Goal: Task Accomplishment & Management: Use online tool/utility

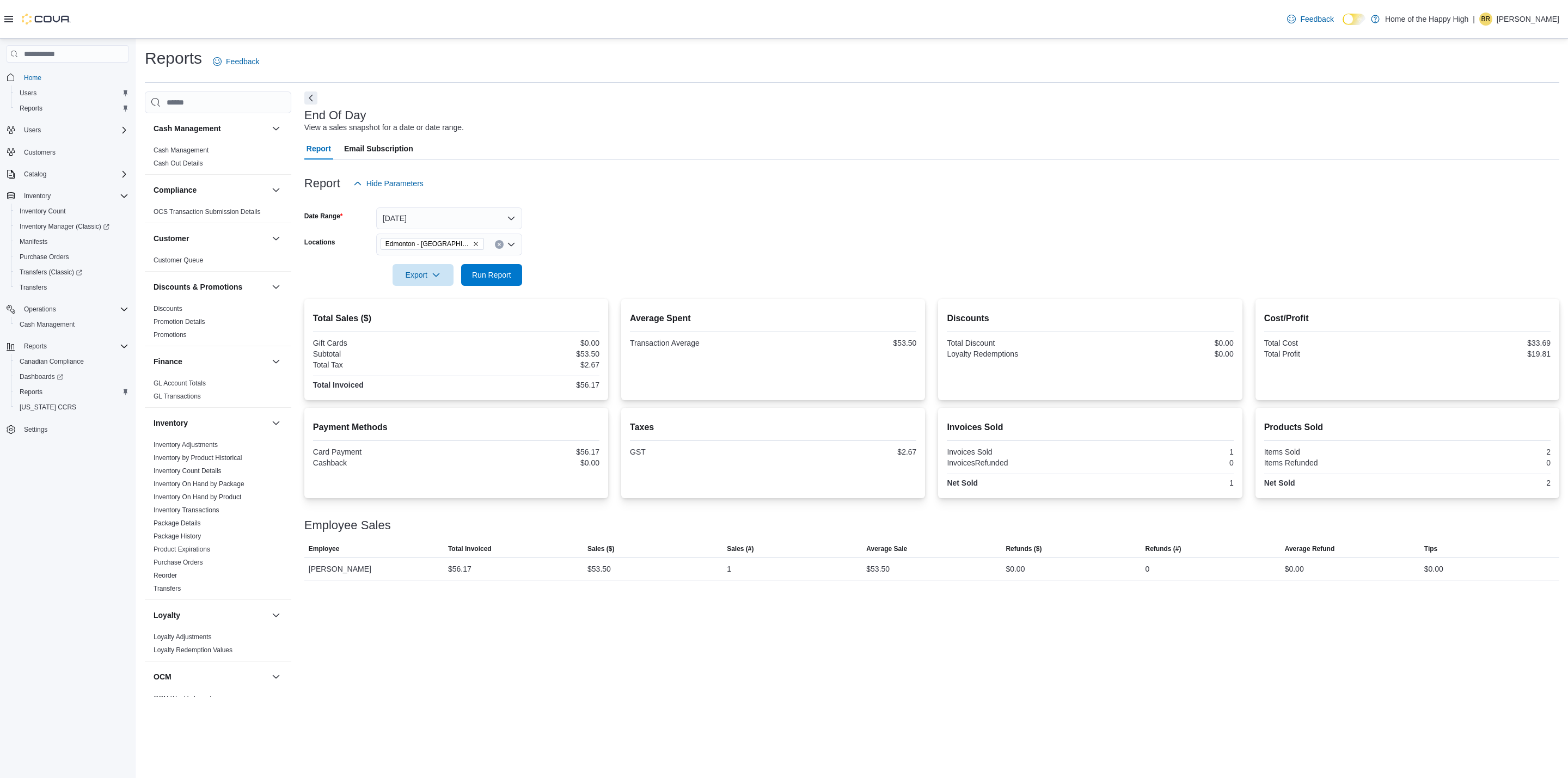
scroll to position [386, 0]
click at [493, 276] on span "Run Report" at bounding box center [491, 275] width 39 height 11
click at [727, 158] on div "Report Email Subscription" at bounding box center [932, 149] width 1255 height 22
click at [498, 273] on span "Run Report" at bounding box center [491, 275] width 39 height 11
click at [495, 275] on span "Run Report" at bounding box center [491, 275] width 39 height 11
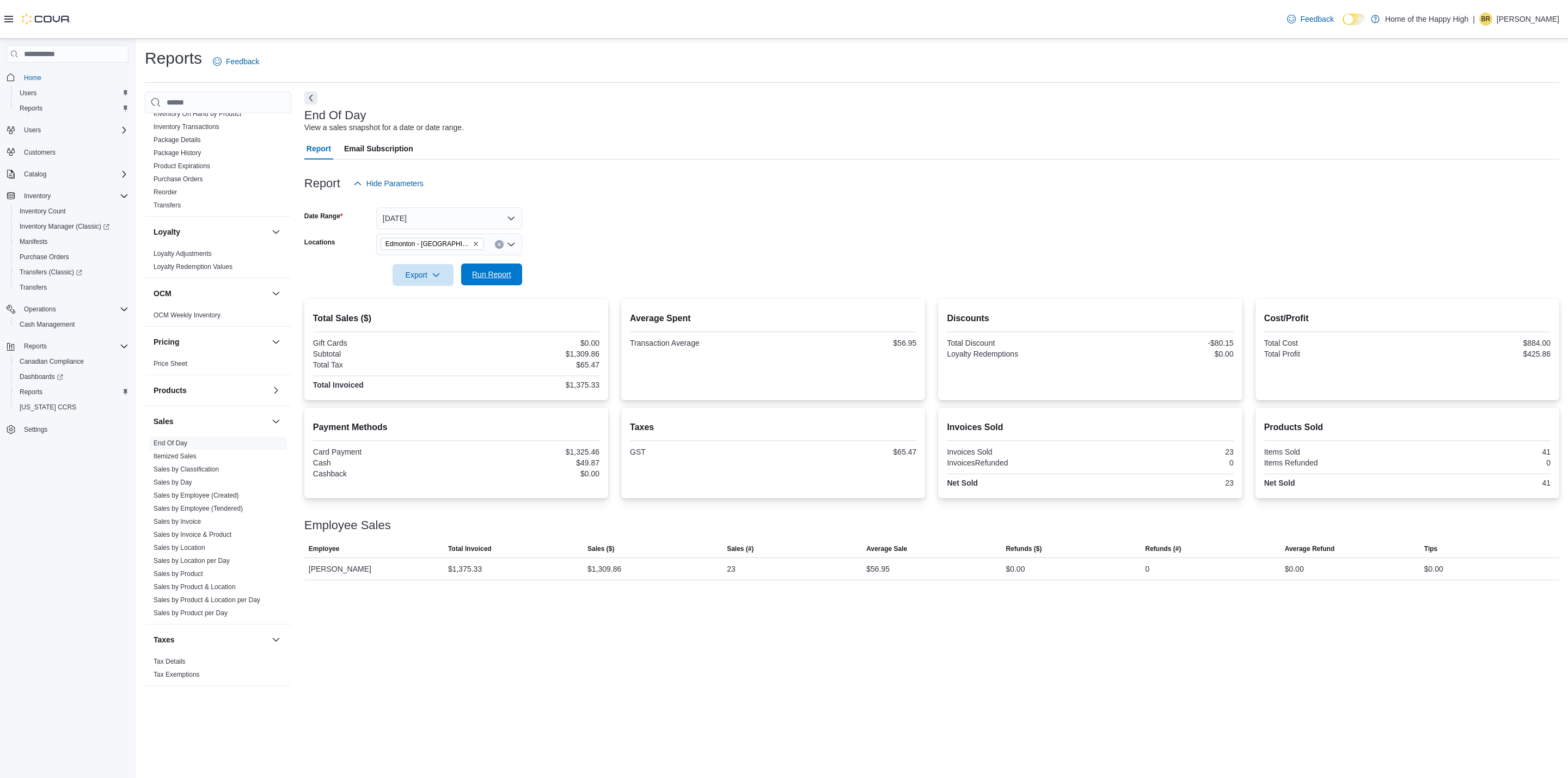
click at [513, 275] on span "Run Report" at bounding box center [491, 275] width 48 height 22
click at [503, 281] on span "Run Report" at bounding box center [491, 275] width 48 height 22
click at [494, 278] on span "Run Report" at bounding box center [491, 275] width 39 height 11
click at [480, 270] on span "Run Report" at bounding box center [491, 275] width 39 height 11
click at [471, 280] on span "Run Report" at bounding box center [491, 275] width 48 height 22
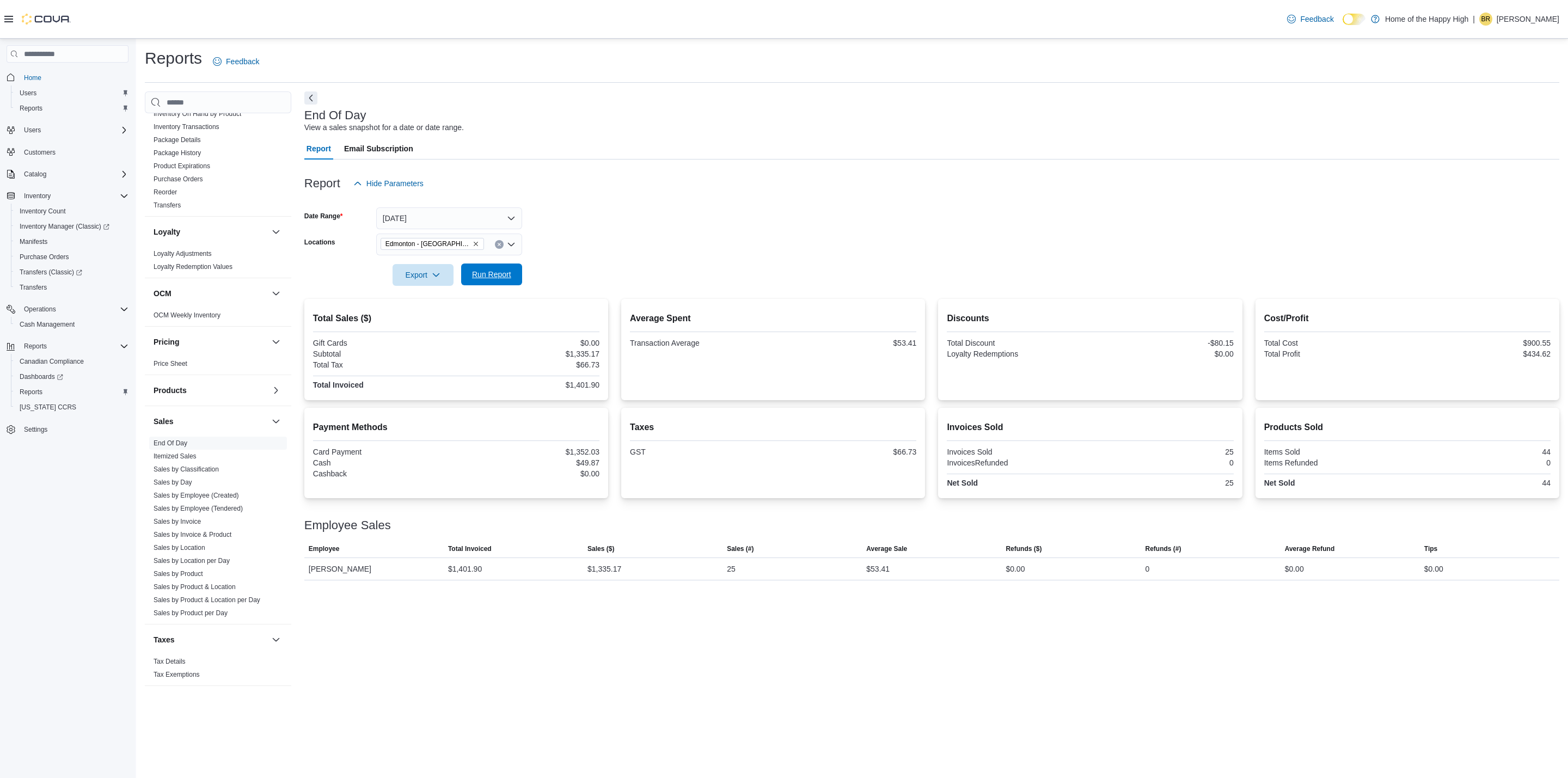
click at [502, 275] on span "Run Report" at bounding box center [491, 275] width 39 height 11
click at [477, 271] on span "Run Report" at bounding box center [491, 275] width 39 height 11
